Goal: Check status: Check status

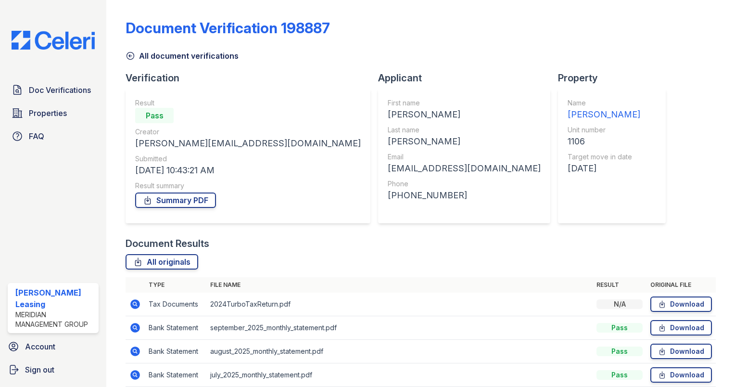
click at [132, 58] on icon at bounding box center [131, 56] width 10 height 10
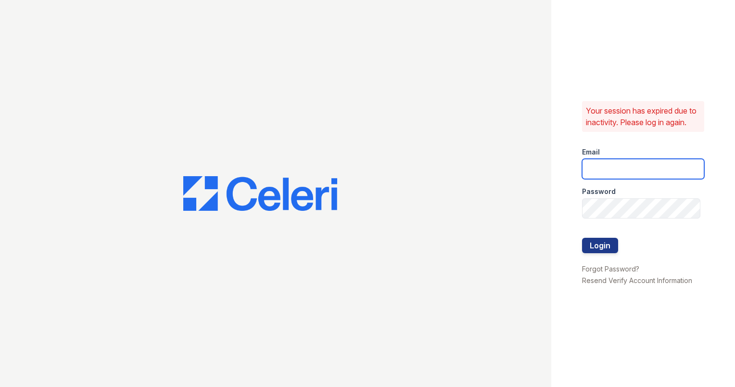
click at [649, 179] on input "email" at bounding box center [643, 169] width 122 height 20
type input "ashberry@mmgmgt.com"
click at [563, 178] on div "Your session has expired due to inactivity. Please log in again. Email ashberry…" at bounding box center [644, 193] width 184 height 387
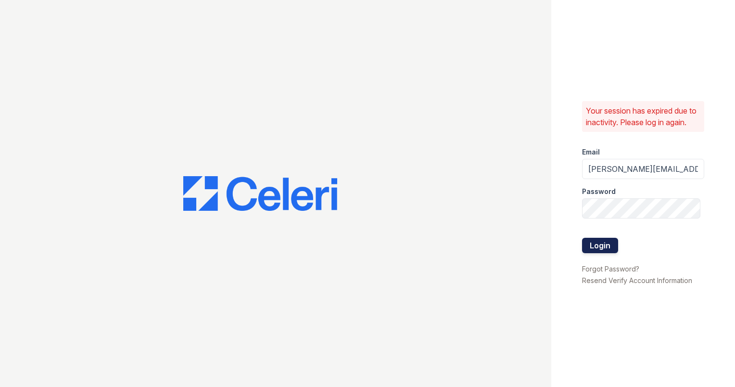
click at [607, 246] on button "Login" at bounding box center [600, 245] width 36 height 15
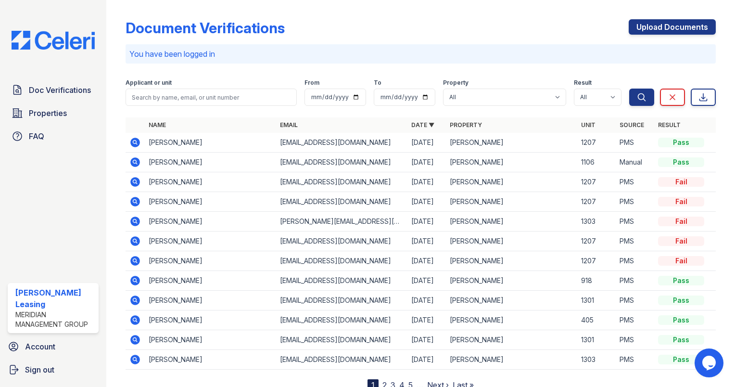
click at [134, 339] on icon at bounding box center [134, 339] width 2 height 2
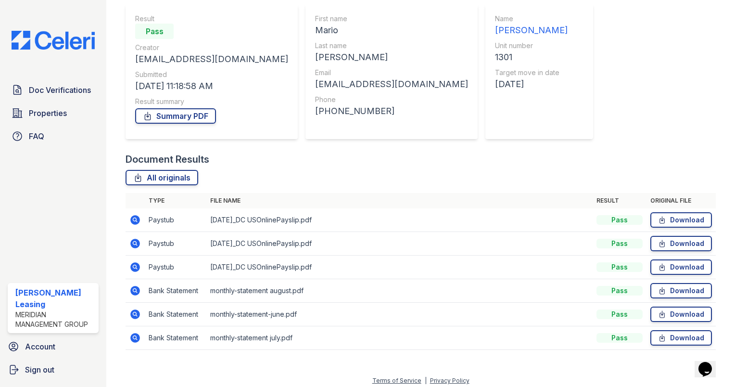
scroll to position [89, 0]
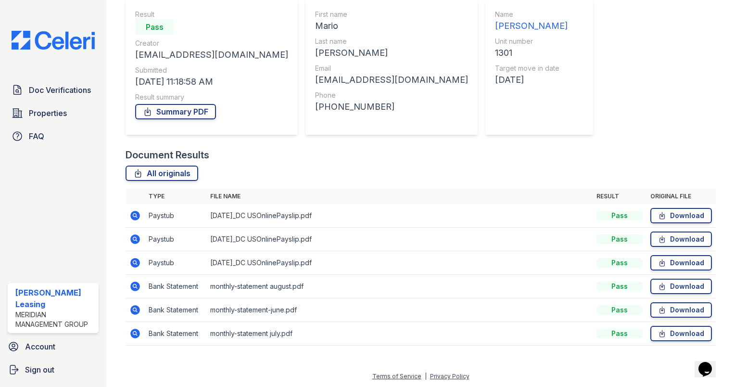
click at [137, 335] on icon at bounding box center [135, 334] width 12 height 12
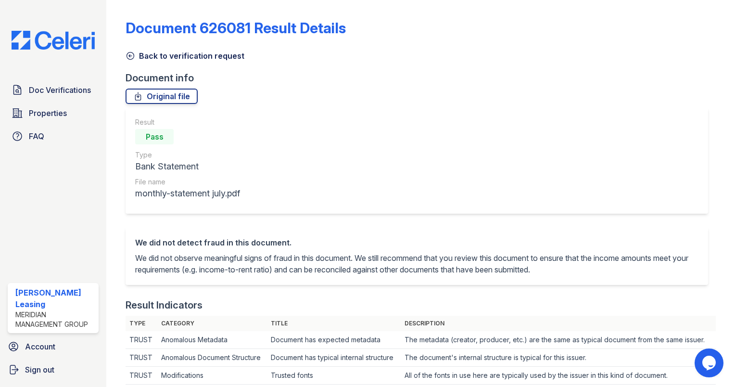
click at [131, 56] on icon at bounding box center [131, 56] width 10 height 10
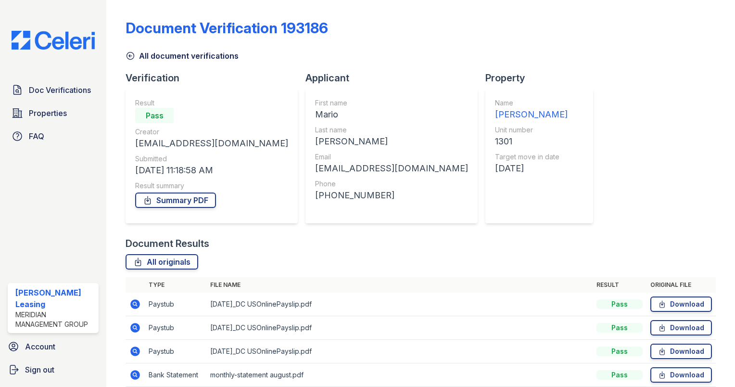
scroll to position [89, 0]
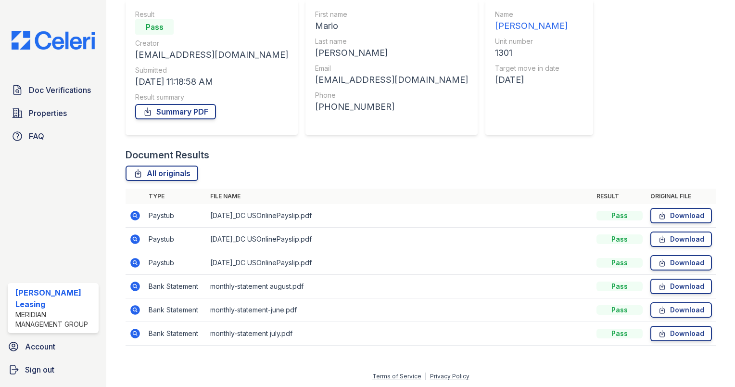
click at [135, 310] on icon at bounding box center [135, 310] width 10 height 10
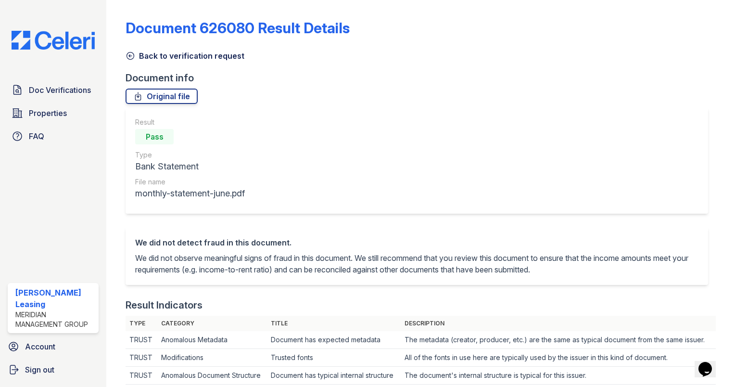
click at [129, 56] on icon at bounding box center [130, 55] width 7 height 7
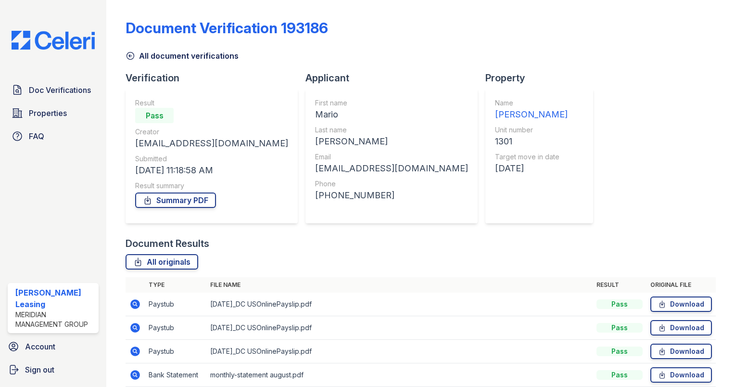
scroll to position [89, 0]
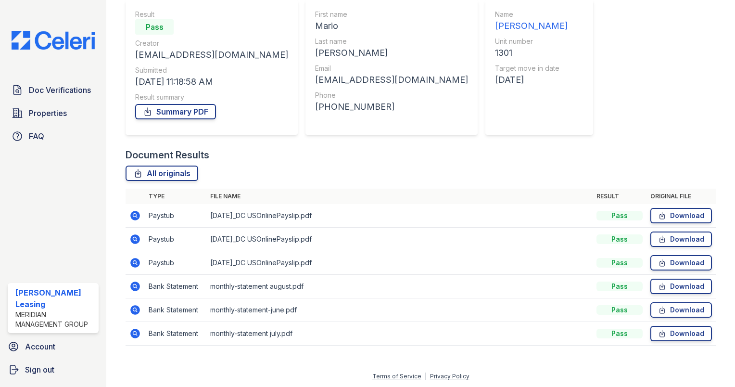
click at [135, 328] on icon at bounding box center [135, 334] width 12 height 12
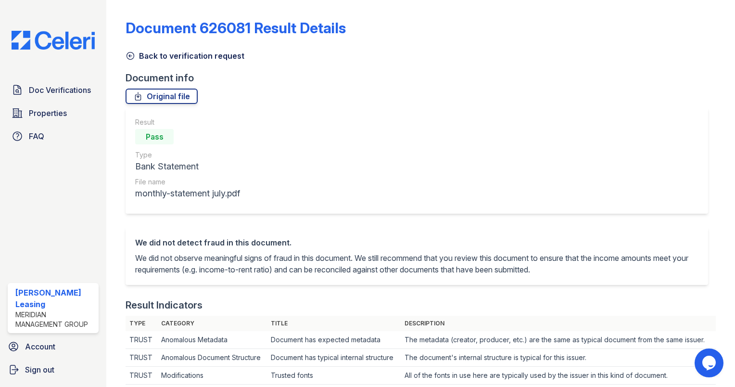
click at [130, 55] on icon at bounding box center [131, 56] width 10 height 10
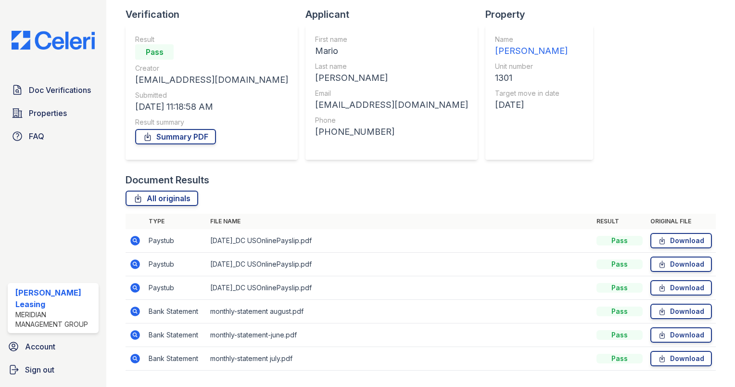
scroll to position [89, 0]
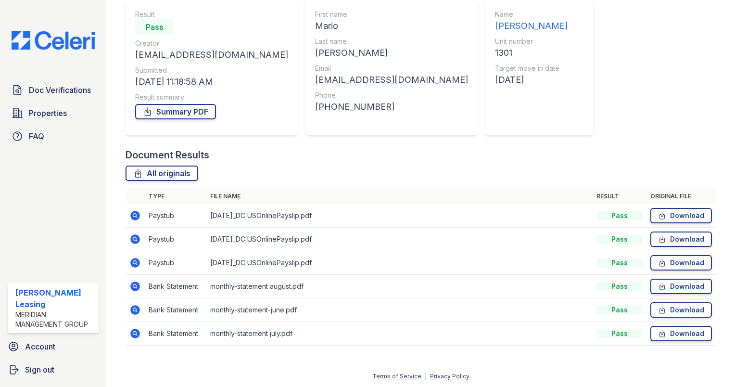
click at [133, 216] on icon at bounding box center [135, 216] width 12 height 12
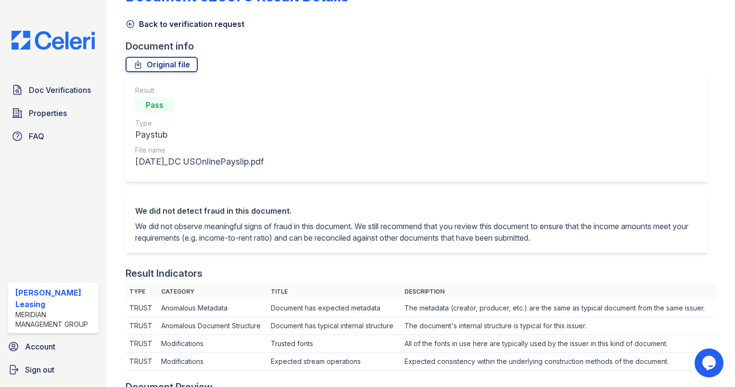
scroll to position [29, 0]
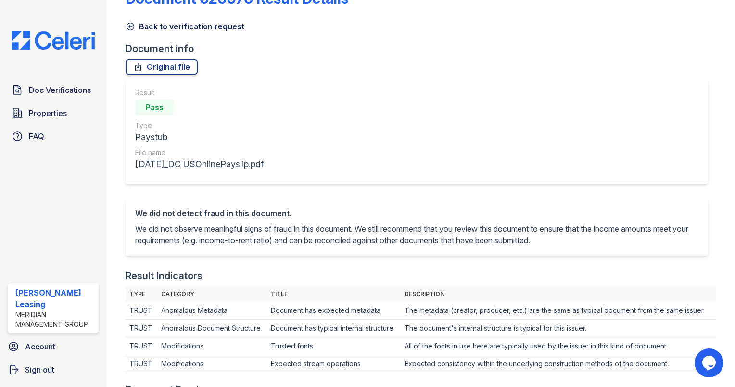
click at [131, 28] on icon at bounding box center [131, 27] width 10 height 10
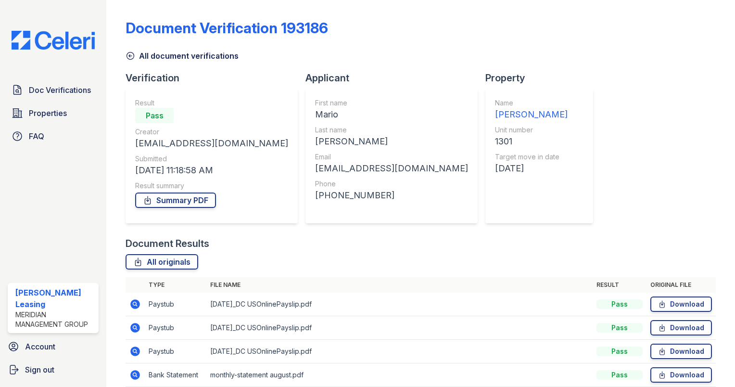
click at [131, 56] on icon at bounding box center [131, 56] width 10 height 10
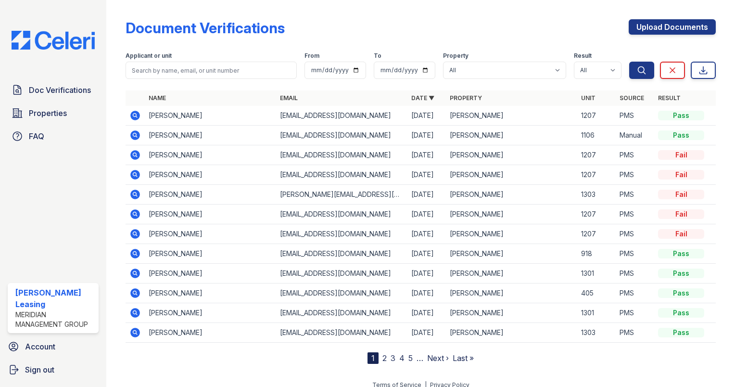
click at [136, 312] on icon at bounding box center [135, 313] width 12 height 12
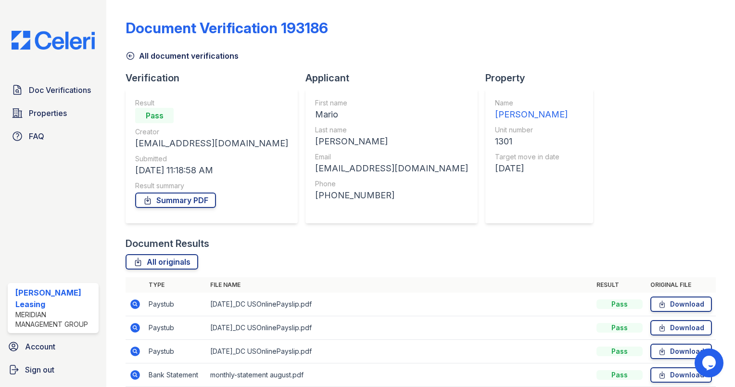
scroll to position [89, 0]
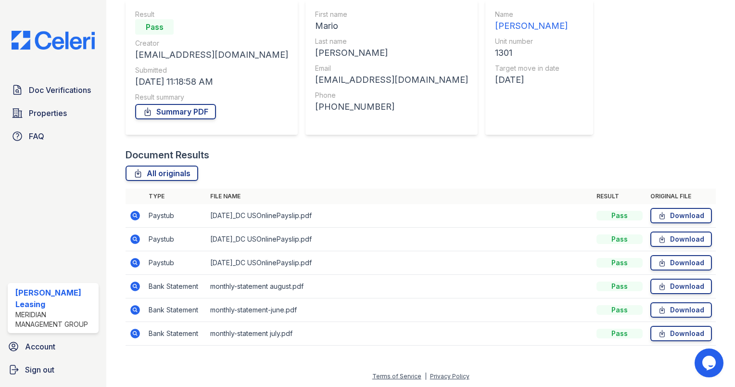
click at [136, 215] on icon at bounding box center [134, 215] width 2 height 2
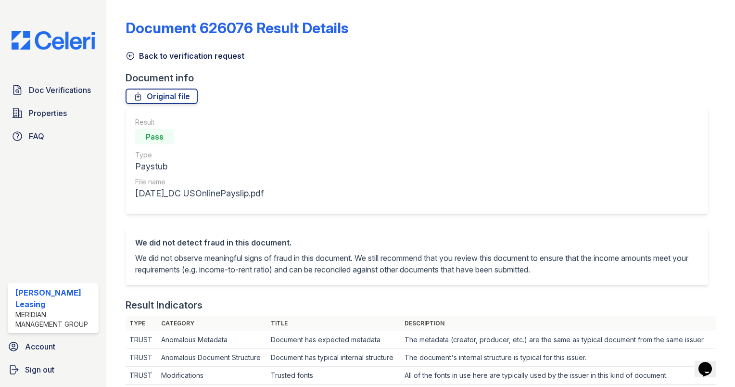
click at [132, 55] on icon at bounding box center [131, 56] width 10 height 10
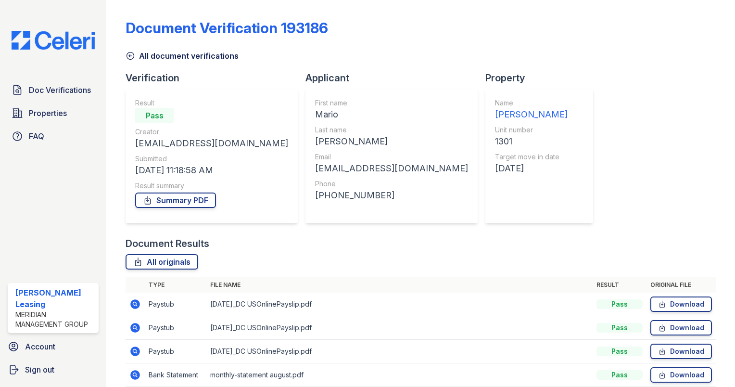
scroll to position [89, 0]
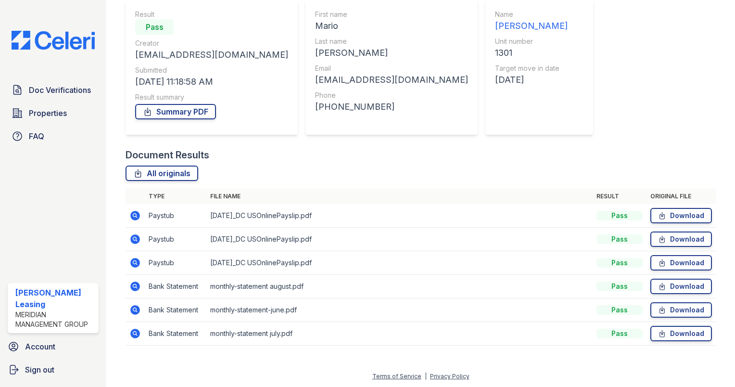
click at [134, 241] on icon at bounding box center [135, 239] width 10 height 10
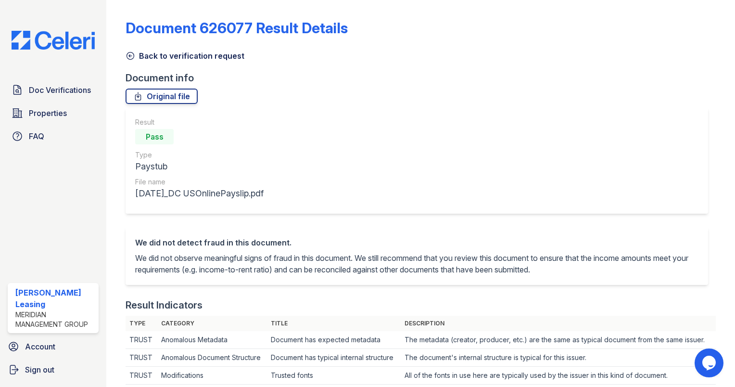
click at [127, 54] on icon at bounding box center [131, 56] width 10 height 10
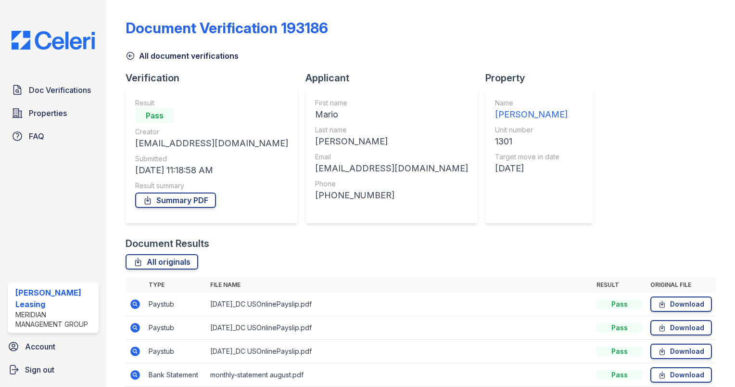
scroll to position [89, 0]
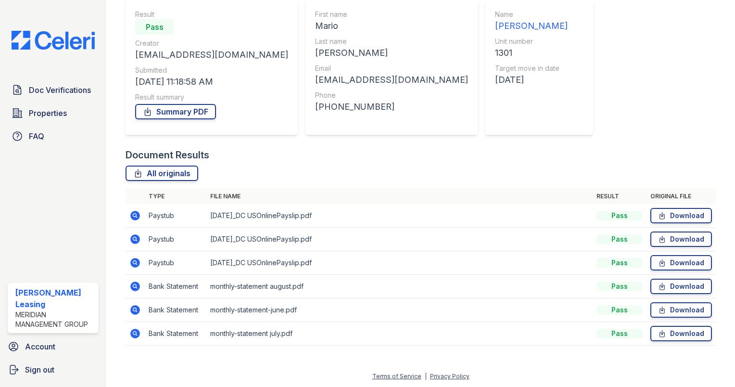
click at [132, 262] on icon at bounding box center [135, 263] width 10 height 10
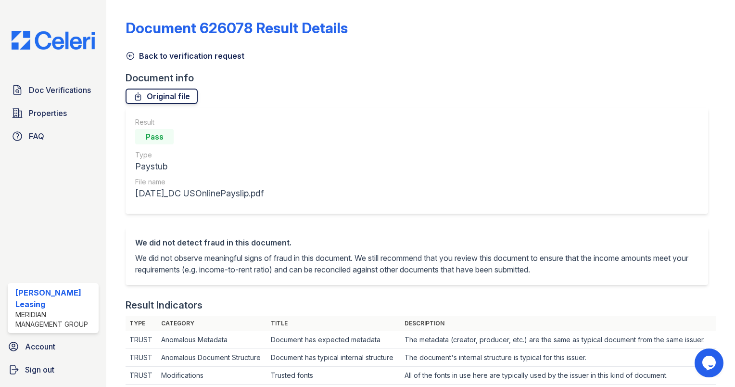
click at [172, 97] on link "Original file" at bounding box center [162, 96] width 72 height 15
click at [131, 57] on icon at bounding box center [131, 56] width 10 height 10
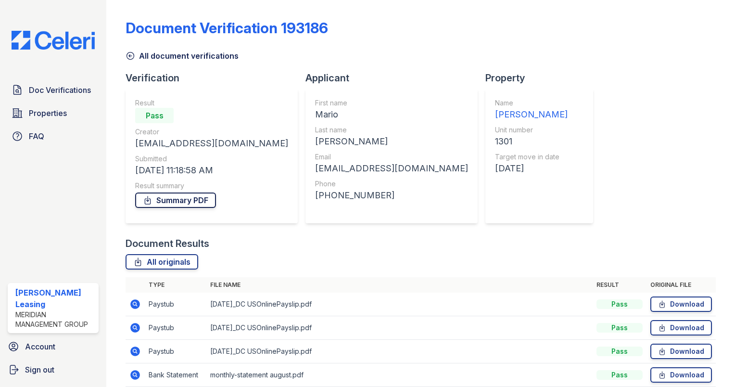
click at [191, 203] on link "Summary PDF" at bounding box center [175, 200] width 81 height 15
click at [129, 54] on icon at bounding box center [131, 56] width 10 height 10
